Goal: Check status: Check status

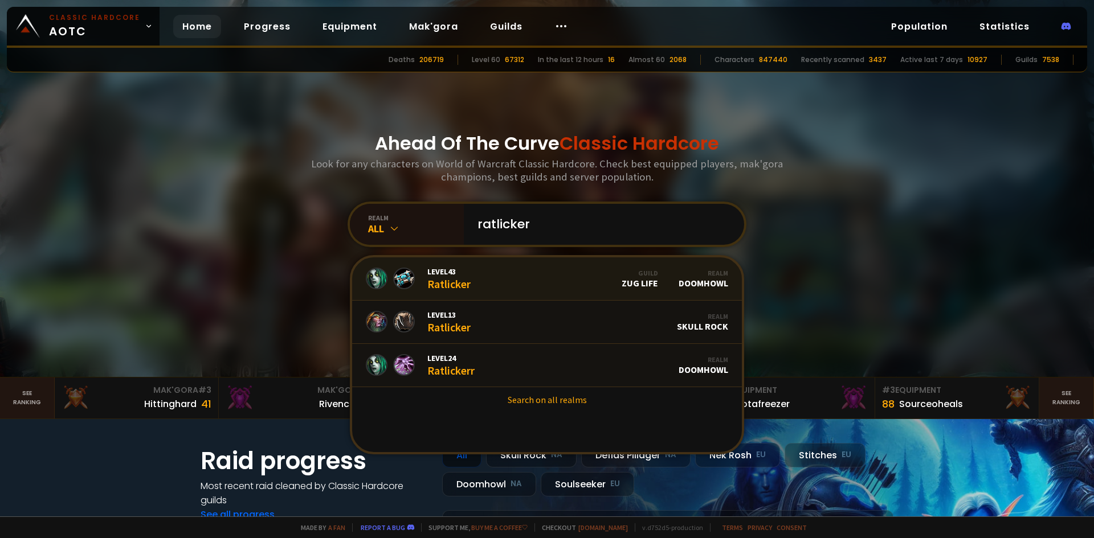
type input "ratlicker"
click at [539, 271] on link "Level 43 Ratlicker Guild Zug Life Realm Doomhowl" at bounding box center [547, 278] width 390 height 43
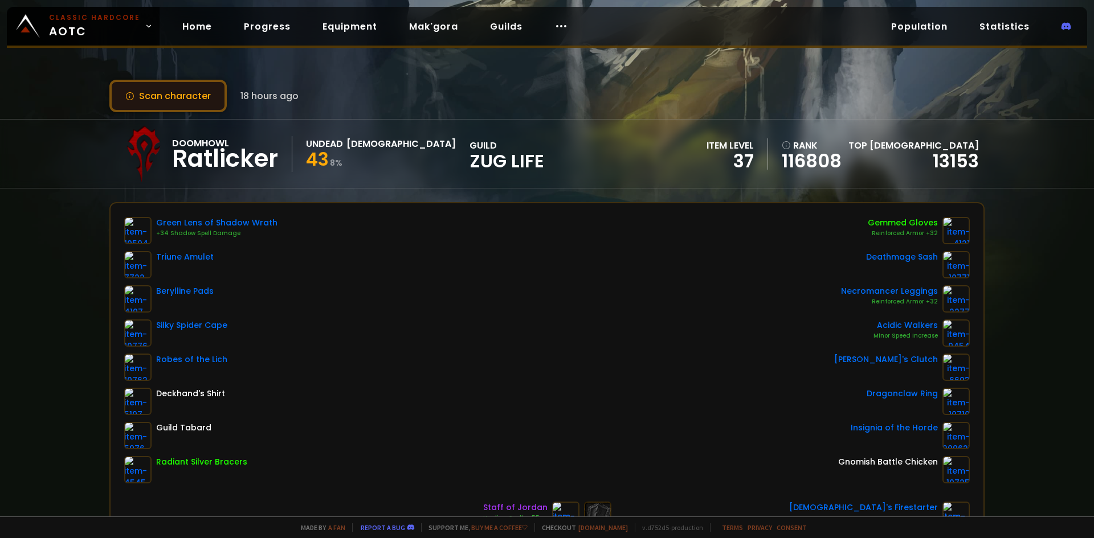
click at [205, 90] on button "Scan character" at bounding box center [167, 96] width 117 height 32
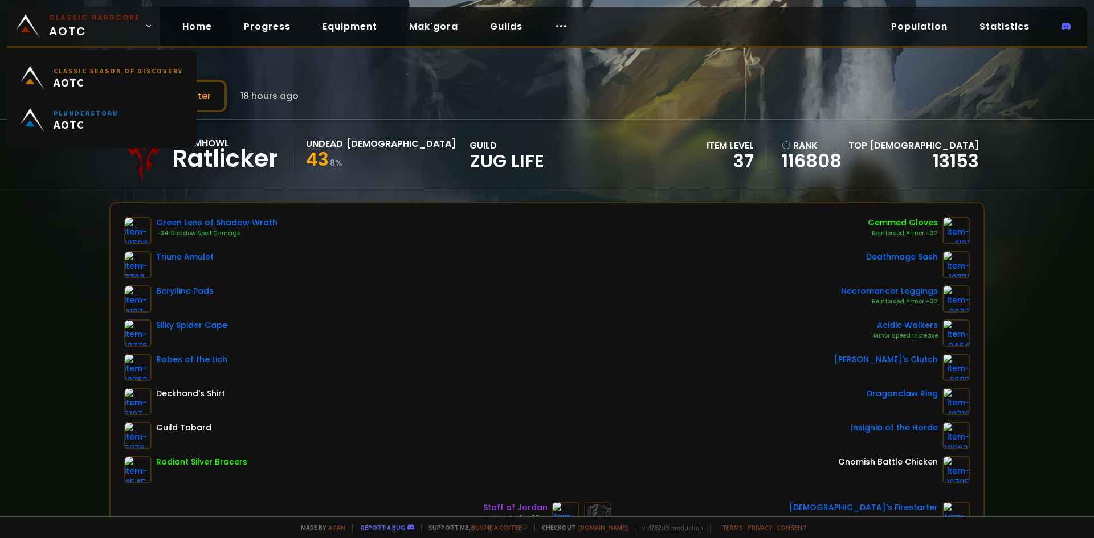
click at [104, 23] on span "Classic Hardcore AOTC" at bounding box center [94, 26] width 91 height 27
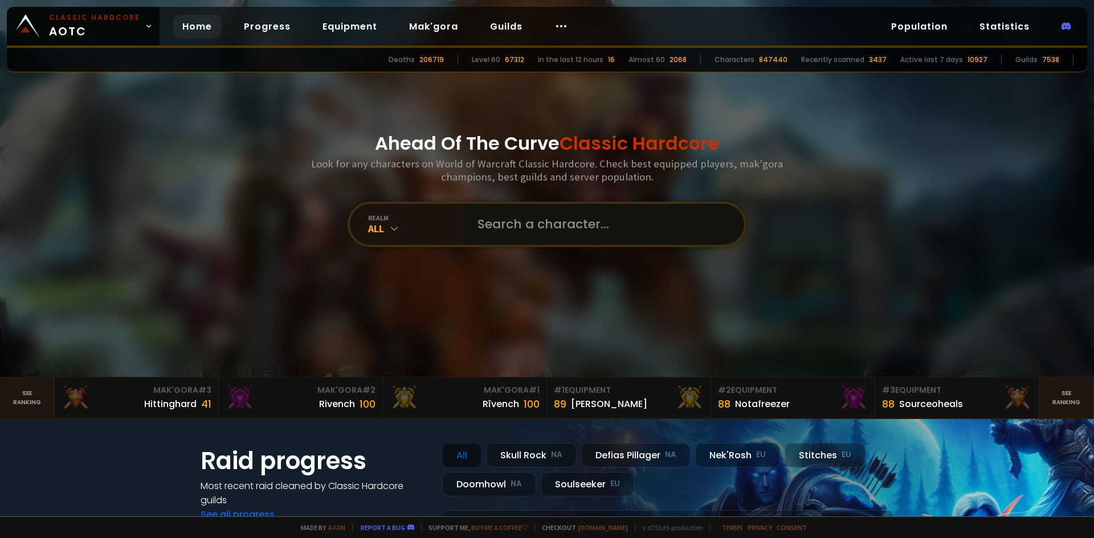
click at [537, 211] on input "text" at bounding box center [601, 224] width 260 height 41
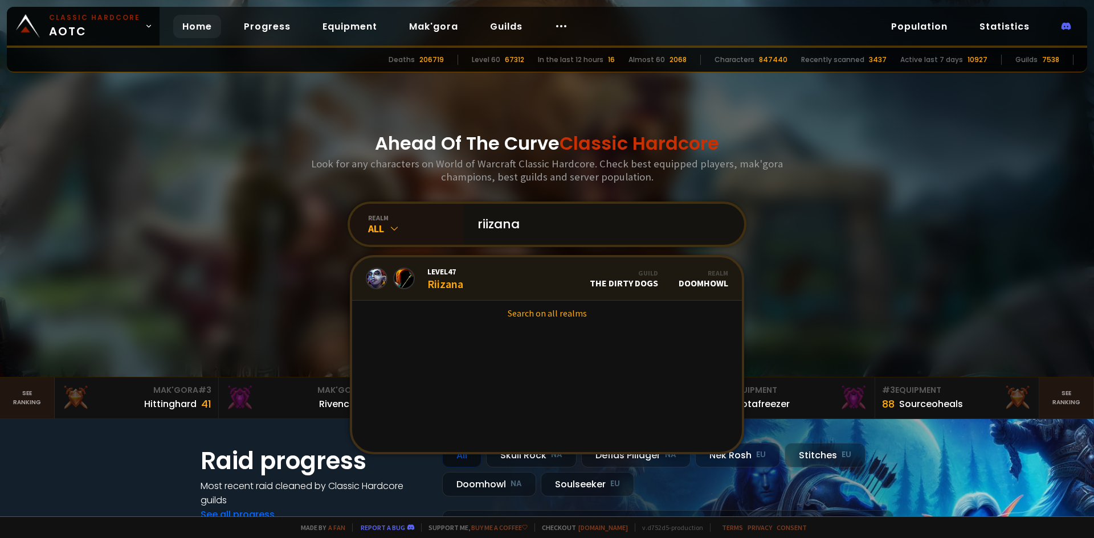
type input "riizana"
click at [510, 275] on link "Level 47 Riizana Guild The Dirty Dogs Realm Doomhowl" at bounding box center [547, 278] width 390 height 43
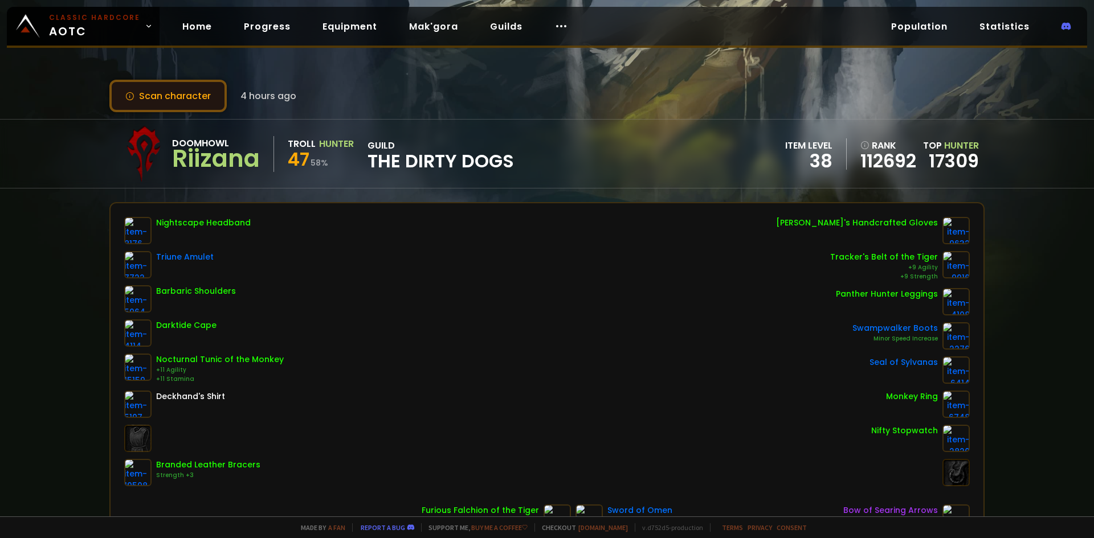
click at [187, 110] on button "Scan character" at bounding box center [167, 96] width 117 height 32
